Goal: Information Seeking & Learning: Find specific fact

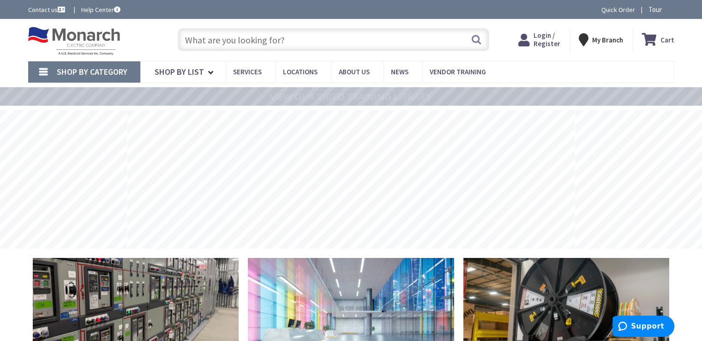
click at [201, 36] on input "text" at bounding box center [333, 39] width 311 height 23
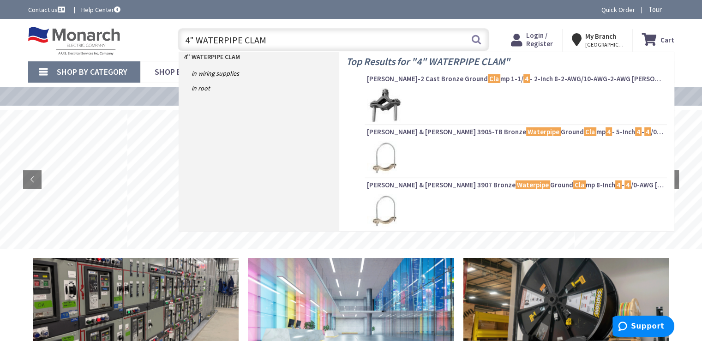
type input "4" WATERPIPE CLAMP"
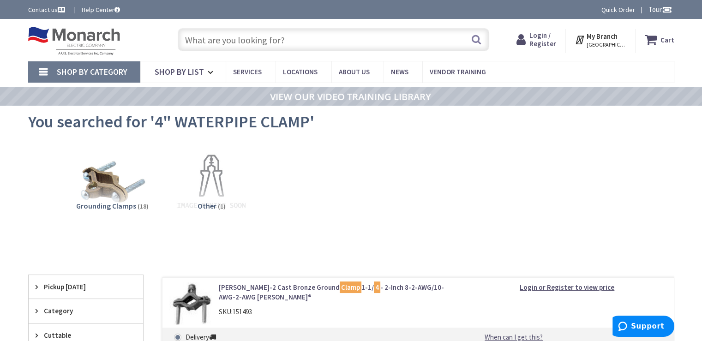
click at [290, 43] on input "text" at bounding box center [333, 39] width 311 height 23
type input "IMC200"
click at [476, 41] on button "Search" at bounding box center [476, 39] width 12 height 21
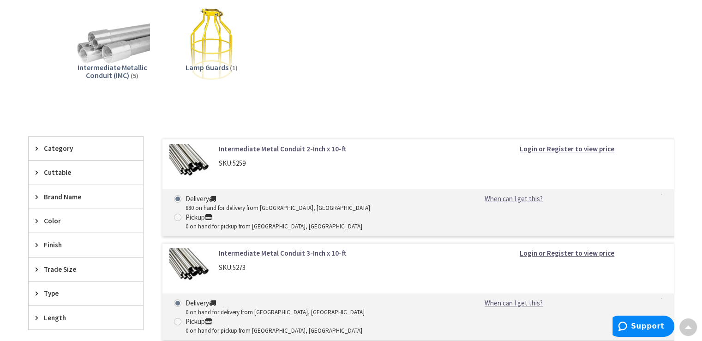
scroll to position [46, 0]
